Goal: Task Accomplishment & Management: Use online tool/utility

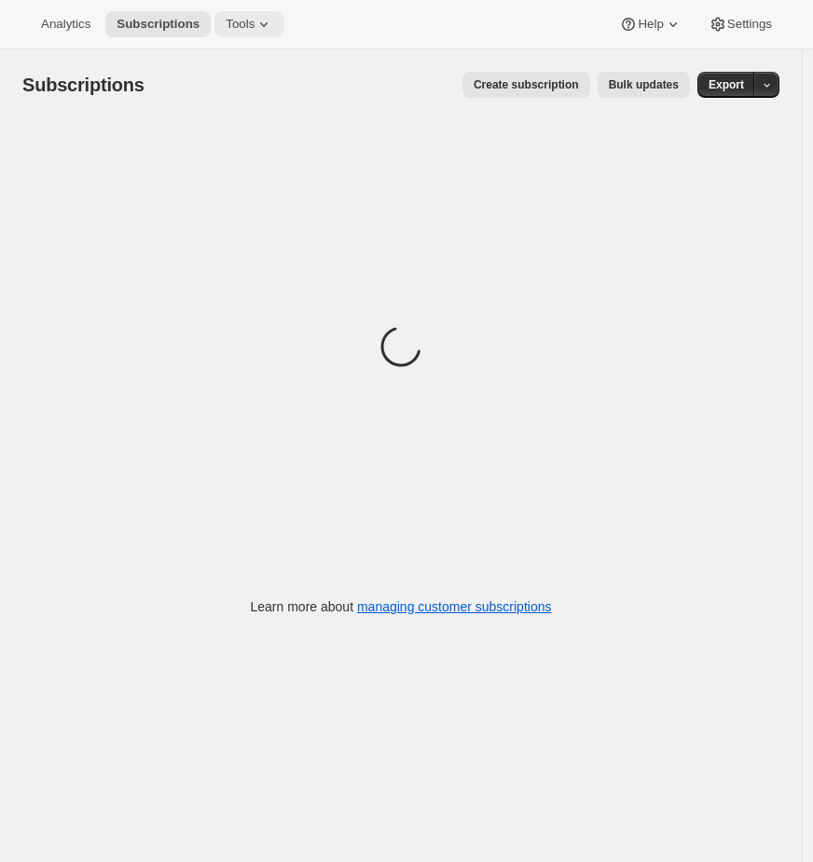
click at [248, 30] on span "Tools" at bounding box center [240, 24] width 29 height 15
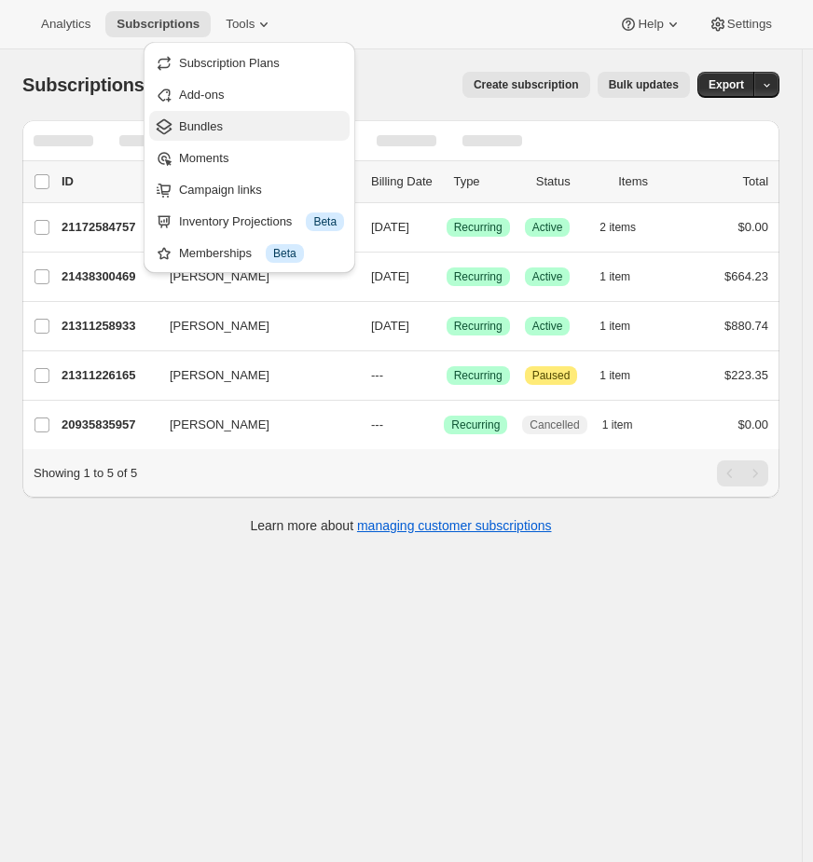
click at [197, 124] on span "Bundles" at bounding box center [201, 126] width 44 height 14
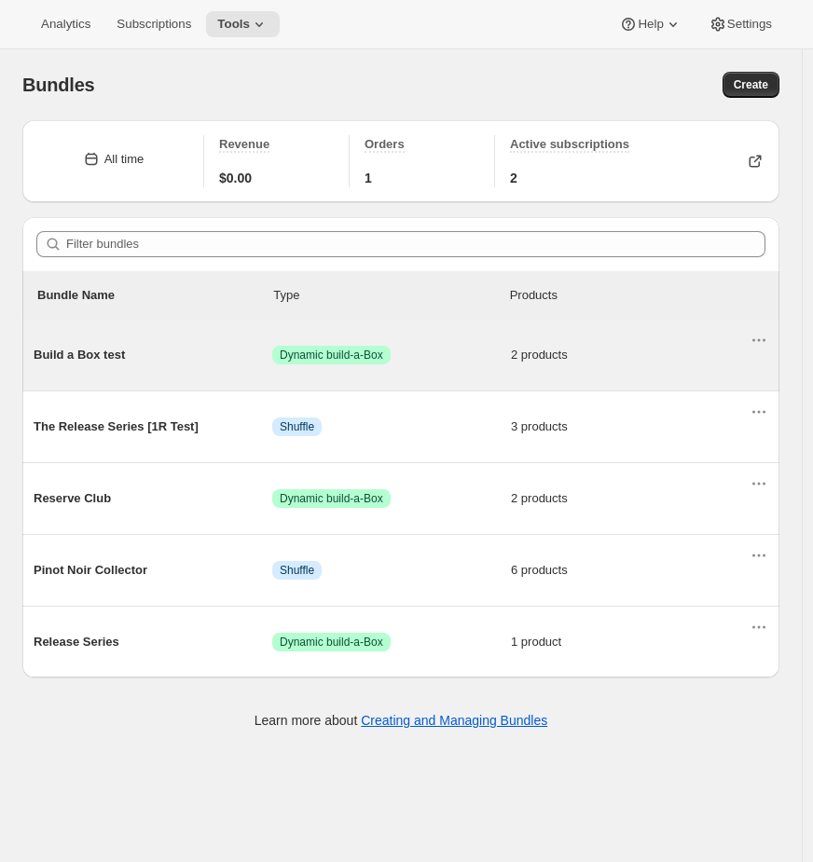
click at [457, 359] on span "Success Dynamic build-a-Box" at bounding box center [391, 355] width 239 height 19
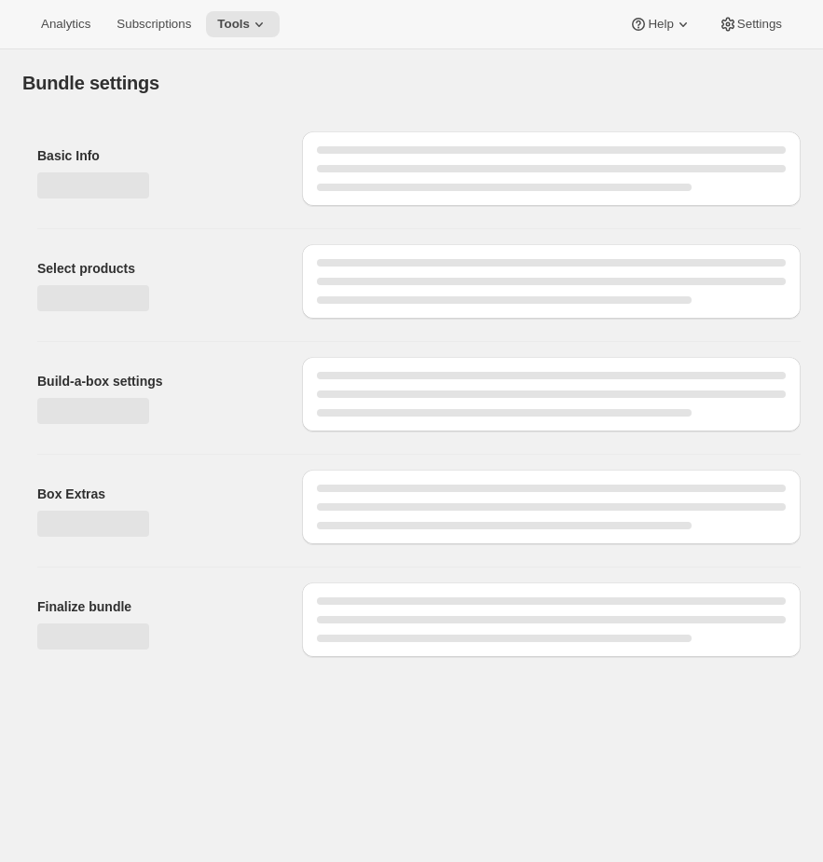
type input "Build a Box test"
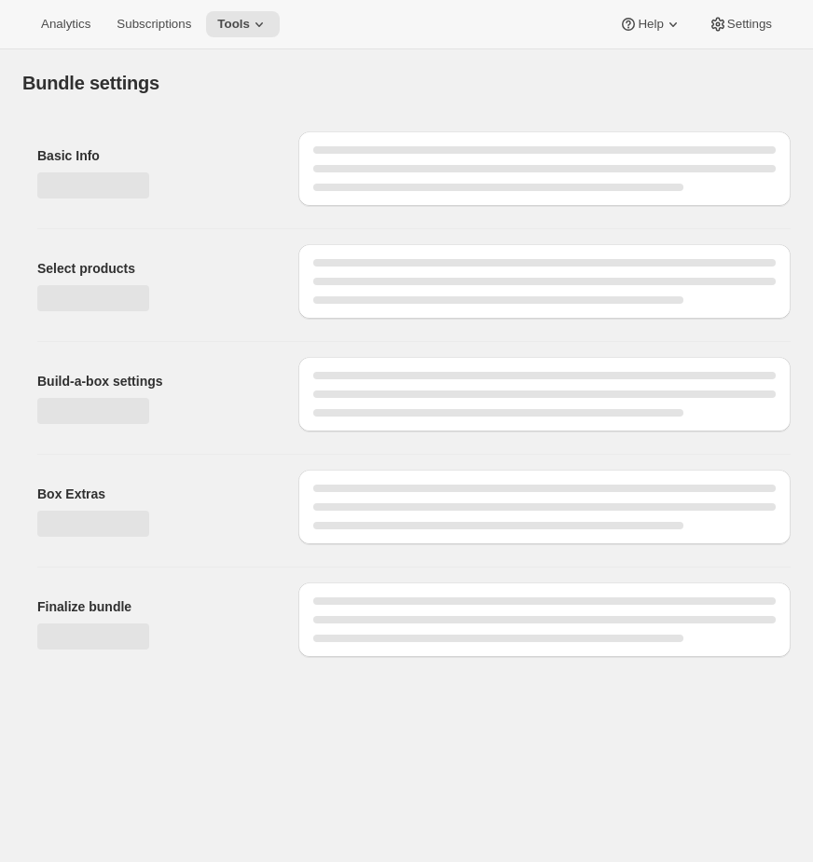
select select "minMax"
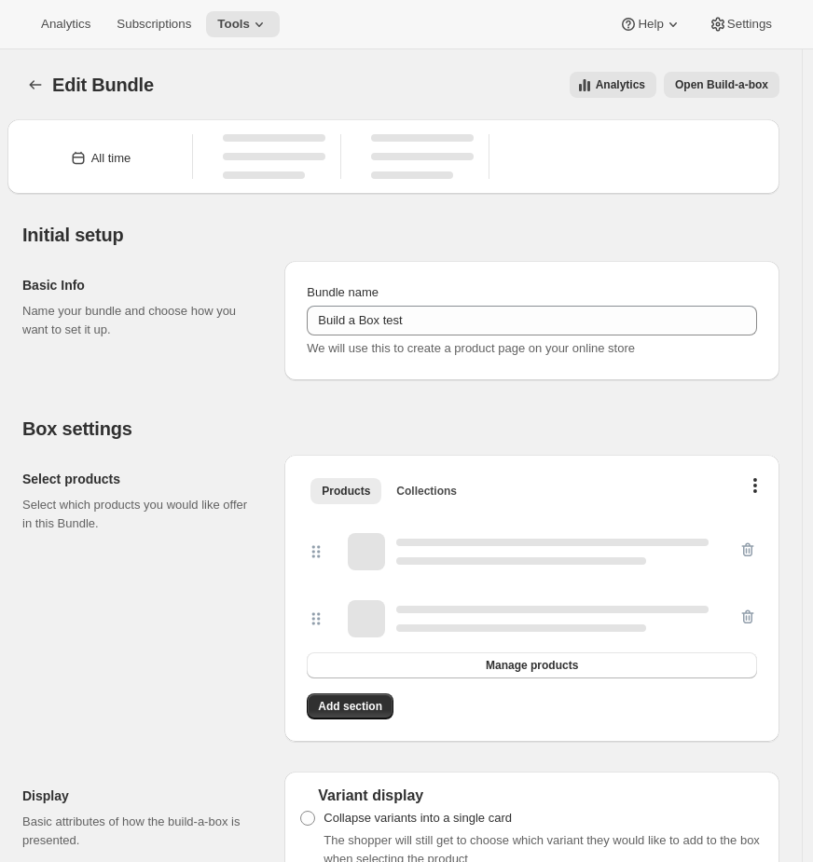
click at [750, 87] on span "Open Build-a-box" at bounding box center [721, 84] width 93 height 15
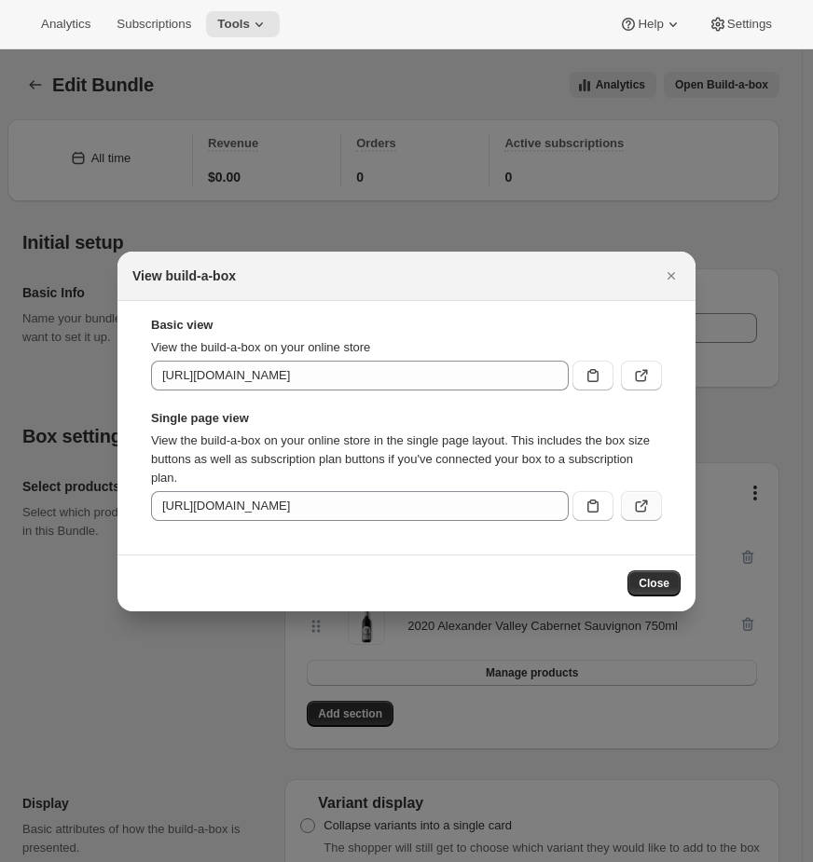
click at [643, 508] on icon ":r5c:" at bounding box center [641, 506] width 19 height 19
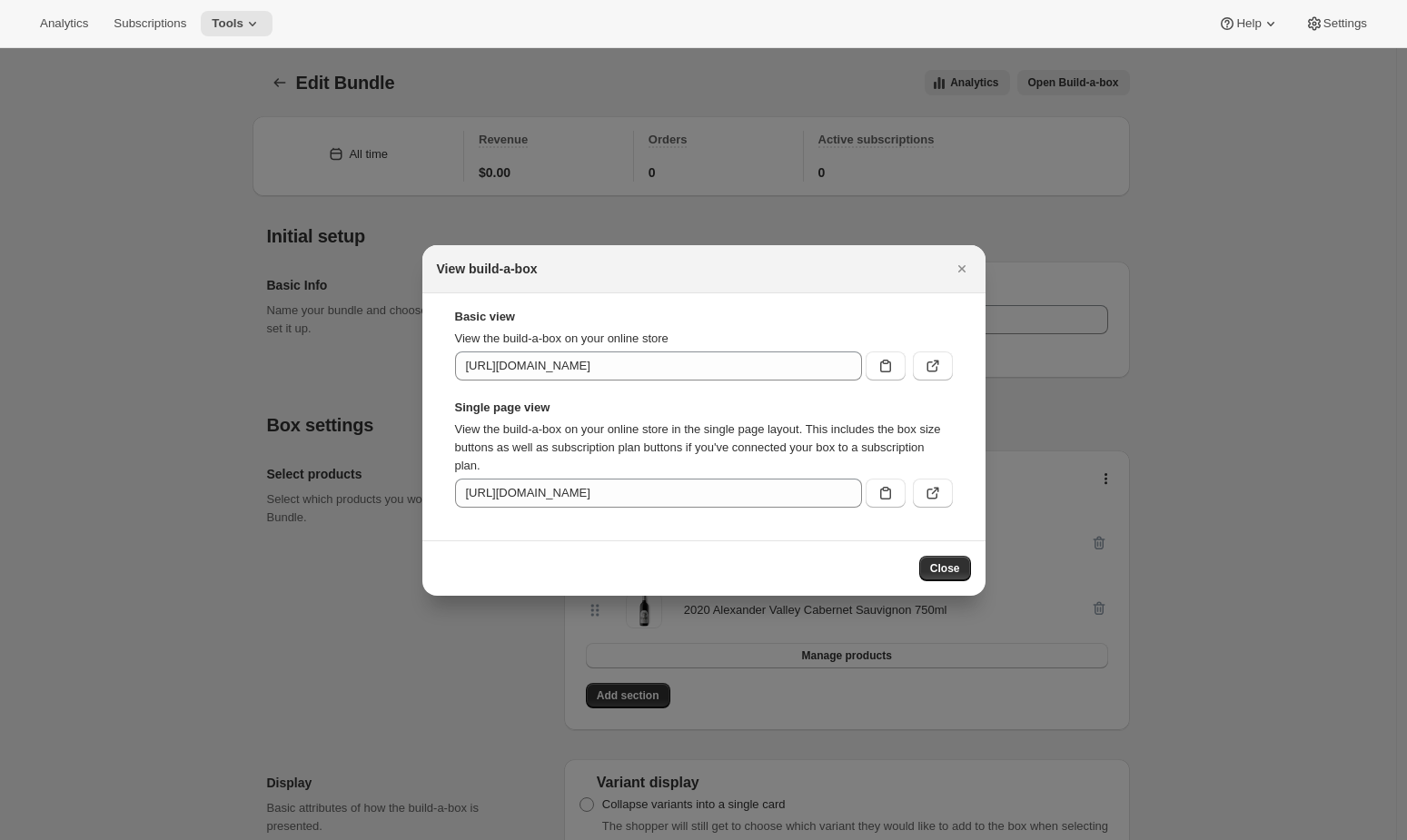
click at [181, 113] on div at bounding box center [703, 420] width 1407 height 840
